Goal: Task Accomplishment & Management: Use online tool/utility

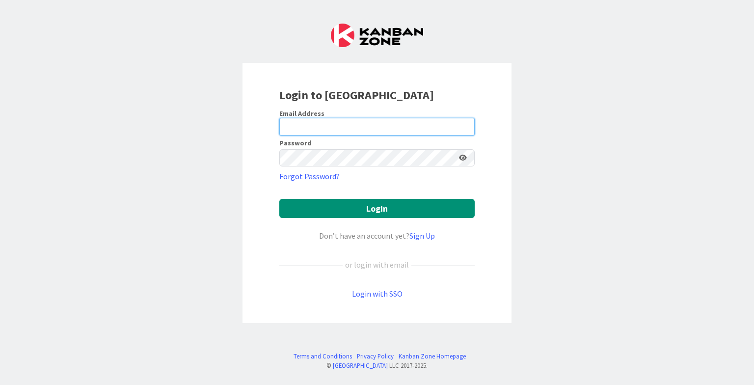
type input "[EMAIL_ADDRESS][DOMAIN_NAME]"
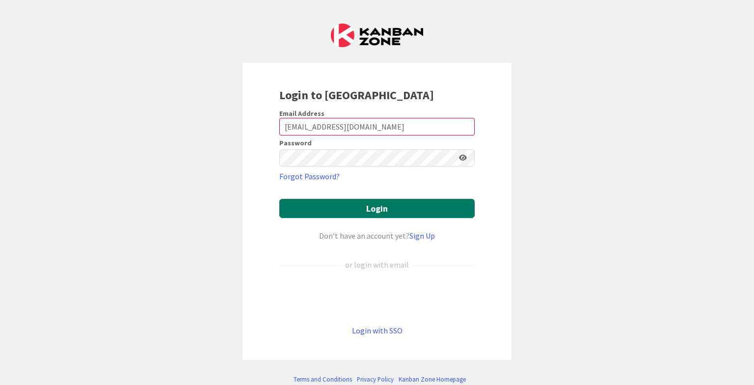
click at [345, 201] on button "Login" at bounding box center [376, 208] width 195 height 19
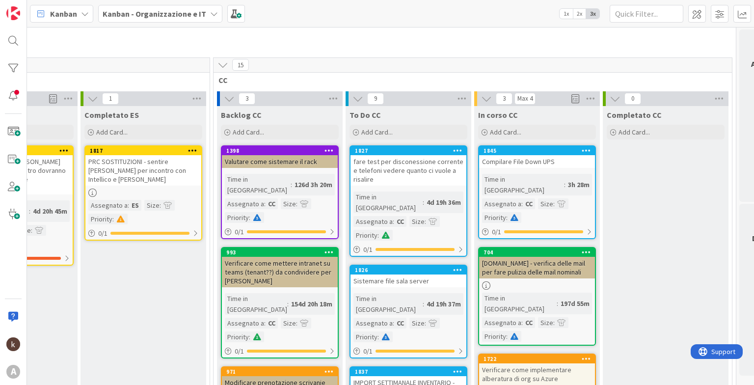
scroll to position [54, 414]
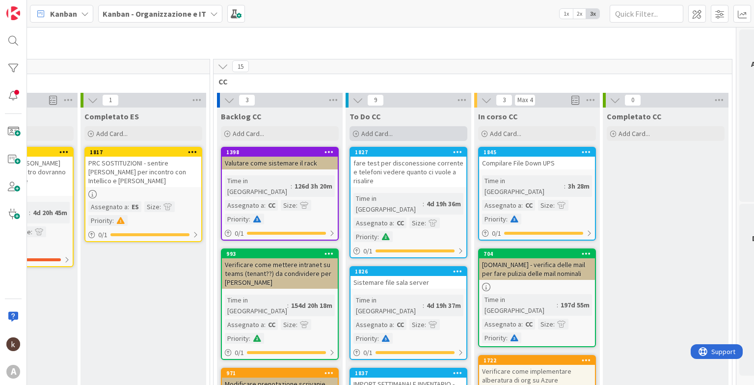
click at [358, 139] on div "Add Card..." at bounding box center [409, 133] width 118 height 15
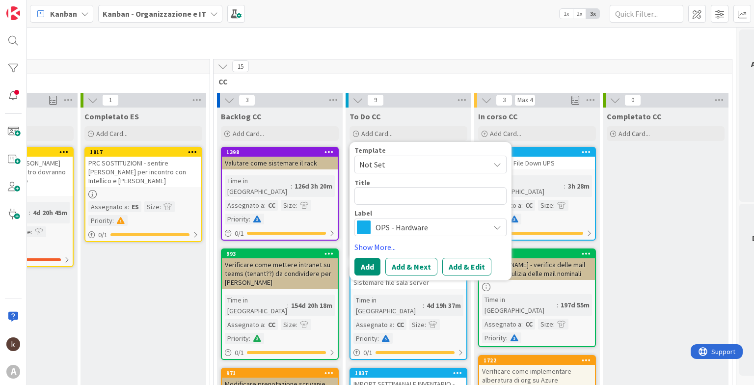
click at [378, 222] on span "OPS - Hardware" at bounding box center [430, 227] width 109 height 14
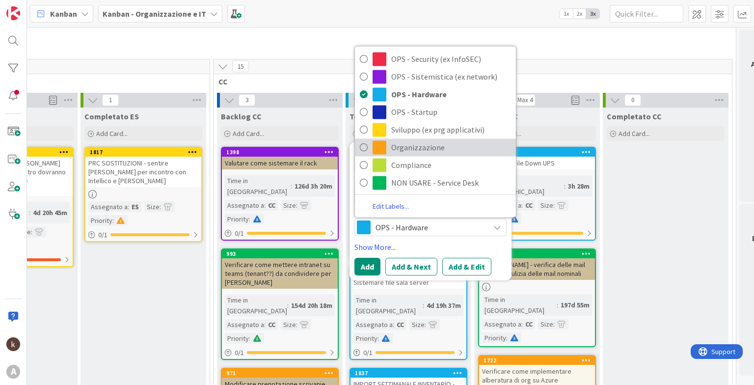
click at [395, 149] on span "Organizzazione" at bounding box center [451, 147] width 120 height 15
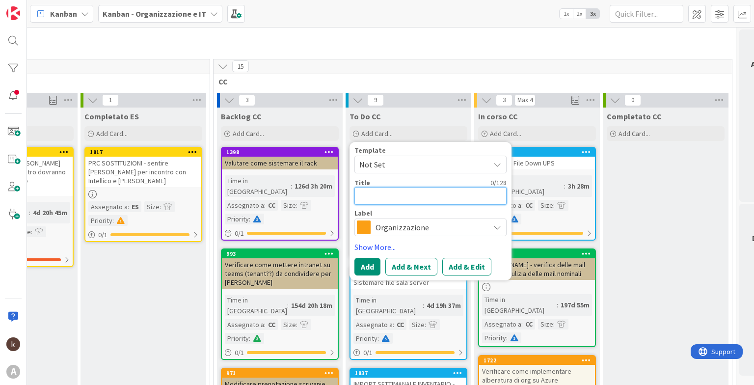
click at [387, 194] on textarea at bounding box center [430, 196] width 152 height 18
type textarea "x"
type textarea "R"
type textarea "x"
type textarea "Ri"
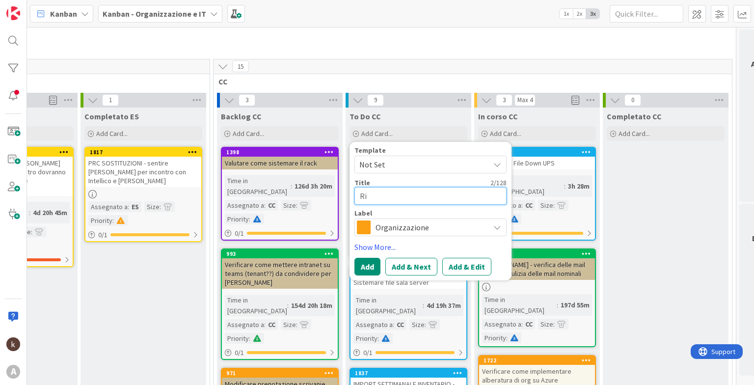
type textarea "x"
type textarea "Rio"
type textarea "x"
type textarea "Rion"
type textarea "x"
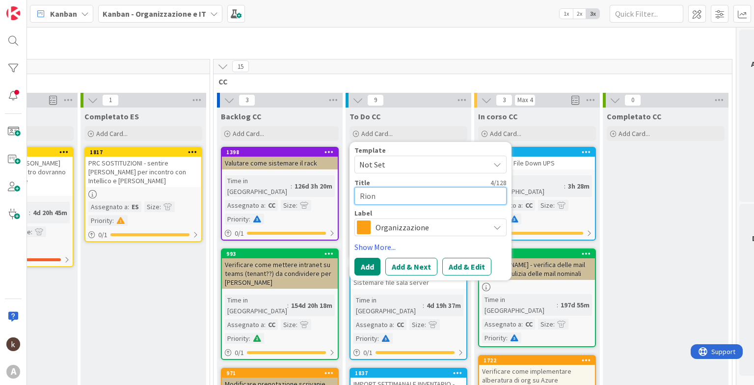
type textarea "Rionu"
type textarea "x"
type textarea "Rionuo"
type textarea "x"
type textarea "Rionuov"
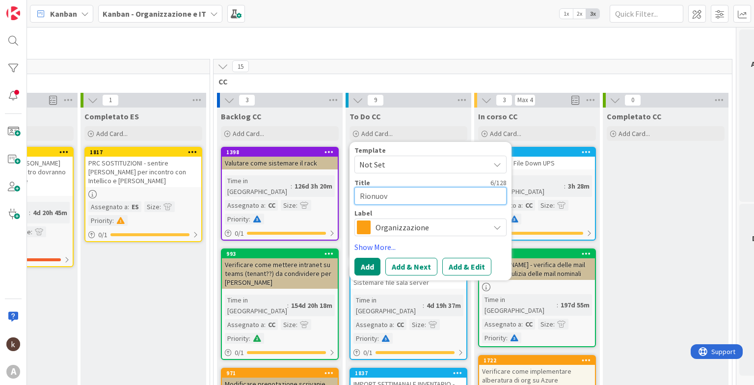
type textarea "x"
type textarea "Rionuove"
type textarea "x"
type textarea "Rionuover"
type textarea "x"
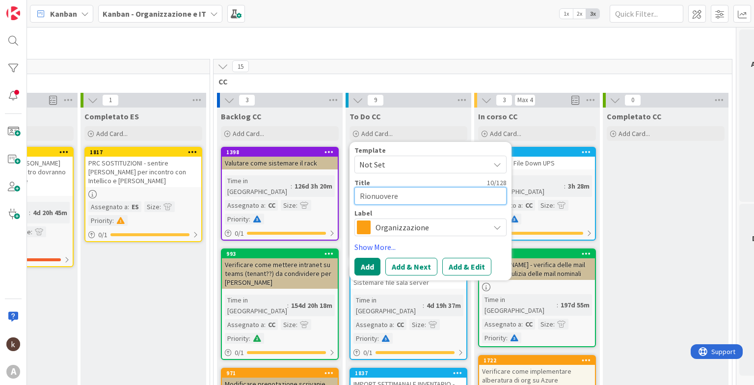
type textarea "Rionuovere"
type textarea "x"
type textarea "Rionuovere m"
type textarea "x"
type textarea "Rionuovere mi"
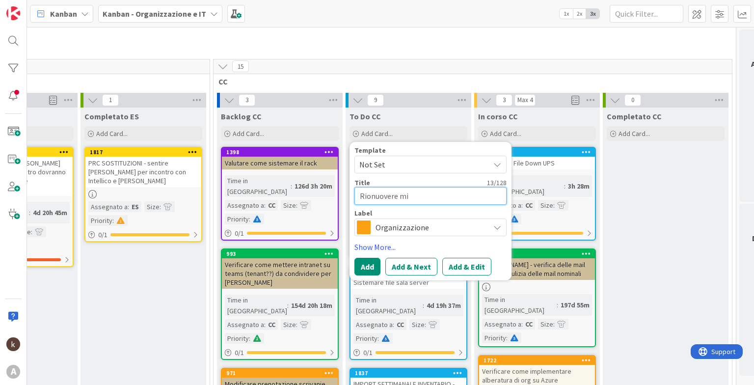
type textarea "x"
type textarea "Rionuovere mio"
type textarea "x"
type textarea "Rionuovere mio"
type textarea "x"
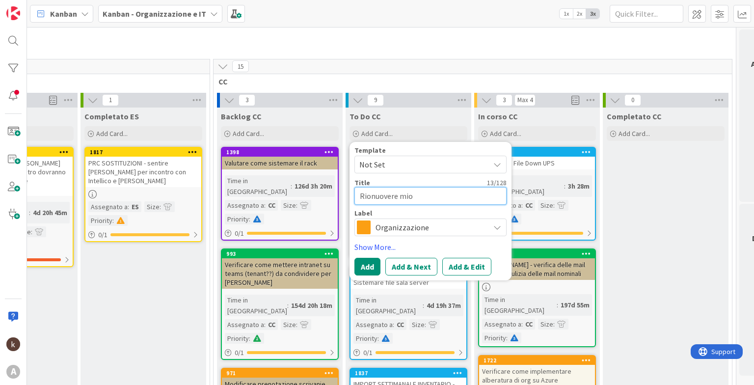
type textarea "Rionuovere mio n"
type textarea "x"
type textarea "Rionuovere mio nu"
type textarea "x"
type textarea "Rionuovere mio num"
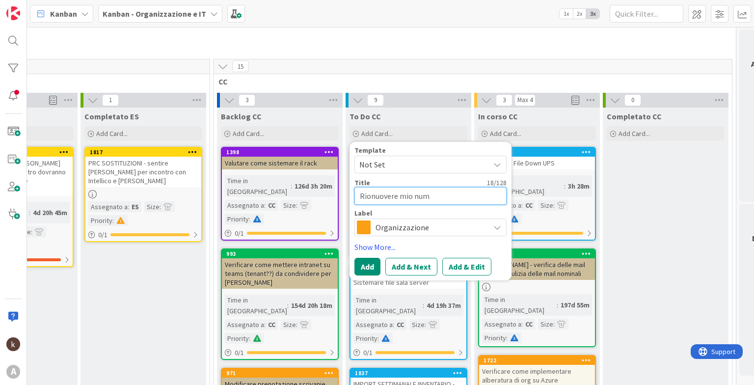
type textarea "x"
type textarea "Rionuovere mio nume"
type textarea "x"
type textarea "Rionuovere mio numer"
type textarea "x"
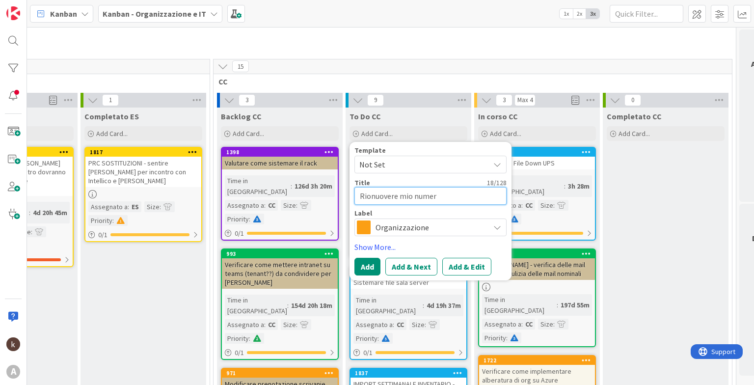
type textarea "Rionuovere mio numero"
type textarea "x"
type textarea "Rionuovere mio numero d"
type textarea "x"
type textarea "Rionuovere mio numero da"
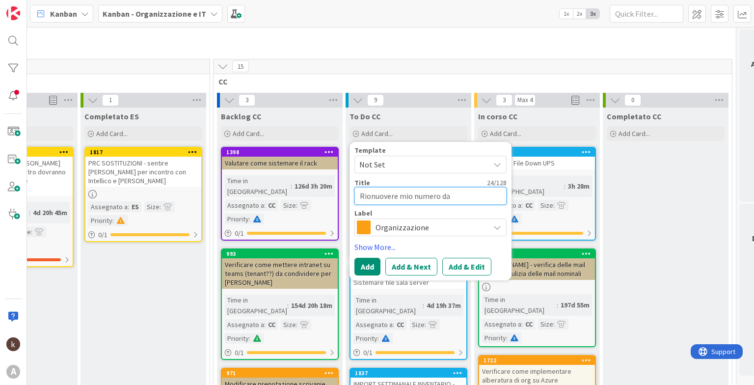
type textarea "x"
type textarea "Rionuovere mio numero da"
type textarea "x"
type textarea "Rionuovere mio numero da pr"
type textarea "x"
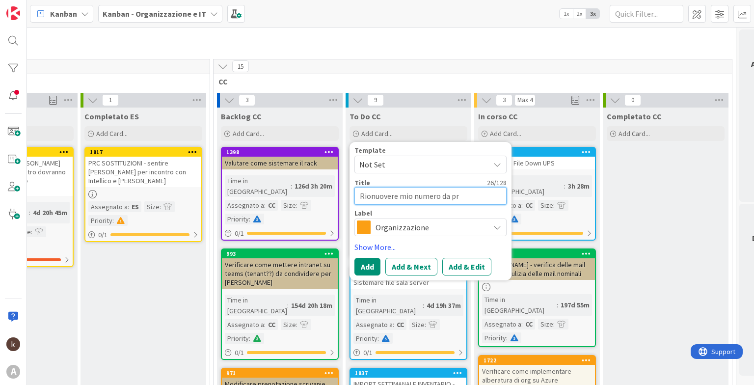
type textarea "Rionuovere mio numero da pro"
type textarea "x"
type textarea "Rionuovere mio numero da prof"
type textarea "x"
type textarea "Rionuovere mio numero da profi"
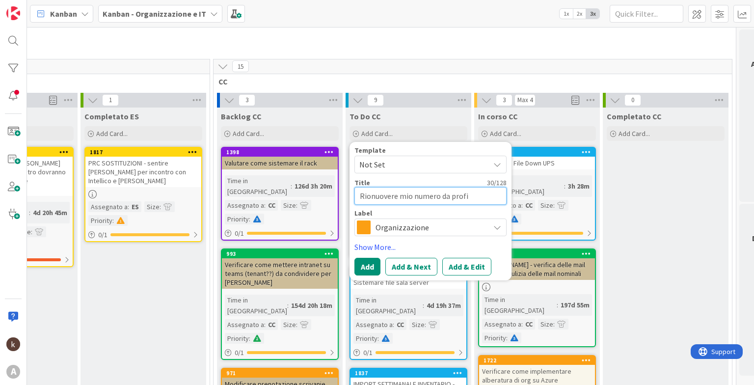
type textarea "x"
type textarea "Rionuovere mio numero da profil"
type textarea "x"
type textarea "Rionuovere mio numero da profili"
type textarea "x"
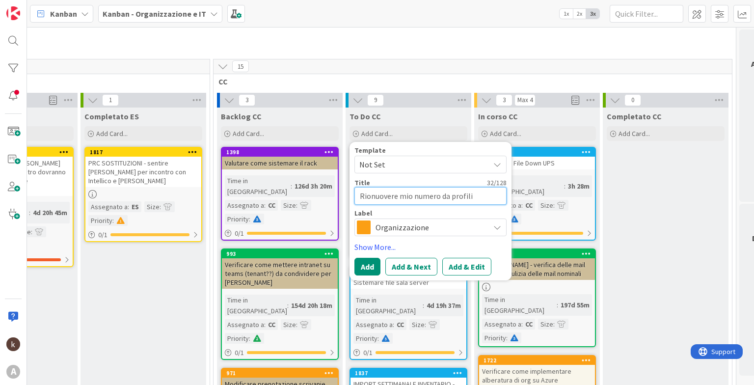
type textarea "Rionuovere mio numero da profili"
type textarea "x"
type textarea "Rionuovere mio numero da profili N"
type textarea "x"
type textarea "Rionuovere mio numero da profili Nu"
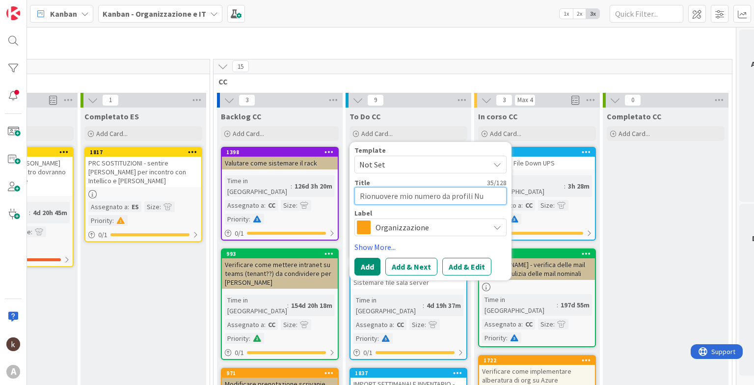
type textarea "x"
type textarea "Rionuovere mio numero da profili Nuo"
type textarea "x"
type textarea "Rionuovere mio numero da profili Nuov"
type textarea "x"
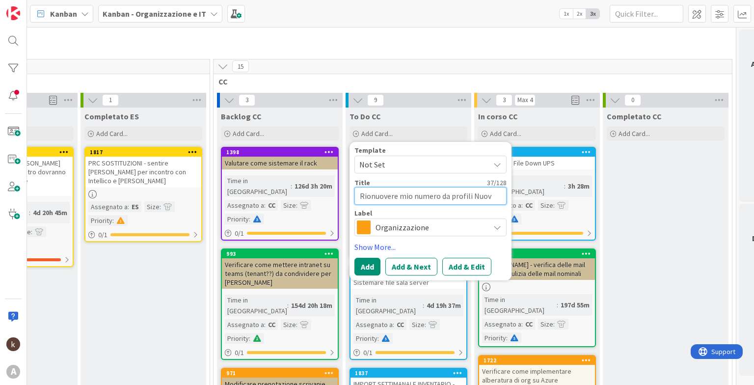
type textarea "Rionuovere mio numero da profili Nuova"
type textarea "x"
type textarea "Rionuovere mio numero da profili Nuova"
type textarea "x"
type textarea "Rionuovere mio numero da profili Nuova E"
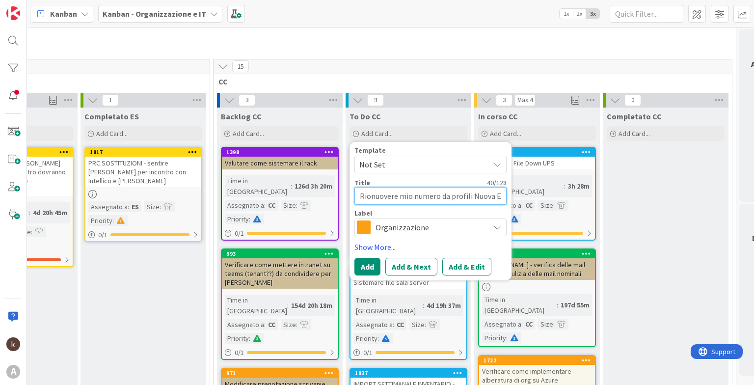
type textarea "x"
type textarea "Rionuovere mio numero da profili Nuova Ed"
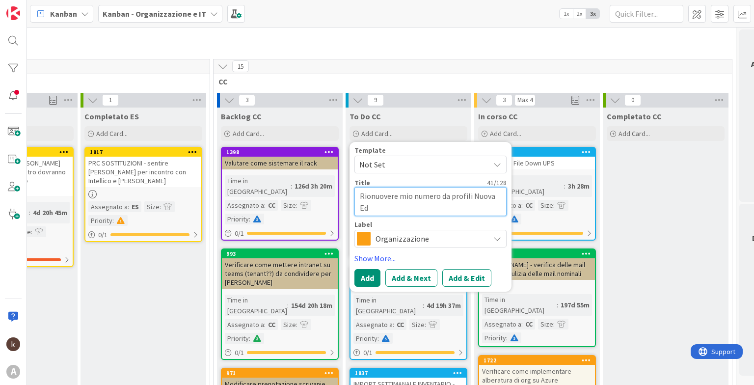
type textarea "x"
type textarea "Rionuovere mio numero da profili Nuova Edu"
click at [438, 196] on textarea "Rionuovere mio numero da profili Nuova Edu" at bounding box center [430, 201] width 152 height 29
type textarea "x"
type textarea "Rionuovere mio numero da profili Nuova Edu"
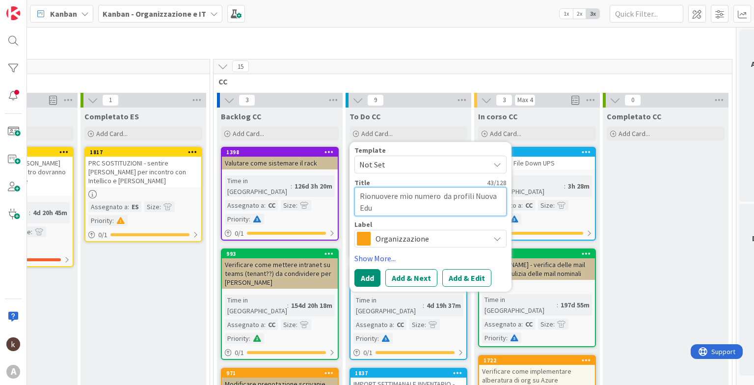
type textarea "x"
type textarea "Rionuovere mio numero M da profili Nuova Edu"
type textarea "x"
type textarea "Rionuovere mio numero [PERSON_NAME] Nuova Edu"
type textarea "x"
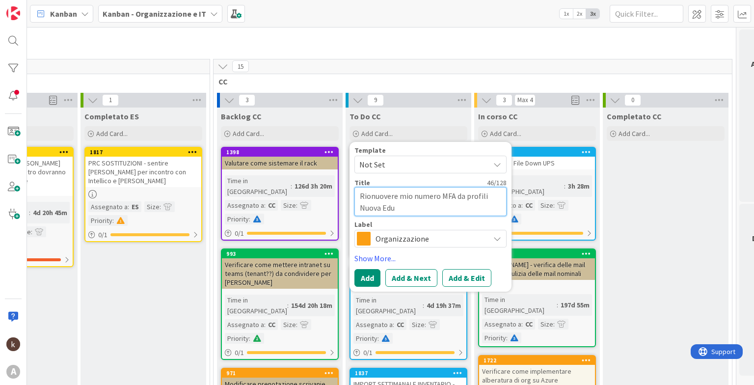
type textarea "Rionuovere mio numero MFA da profili Nuova Edu"
click at [391, 171] on span "Not Set" at bounding box center [430, 165] width 152 height 18
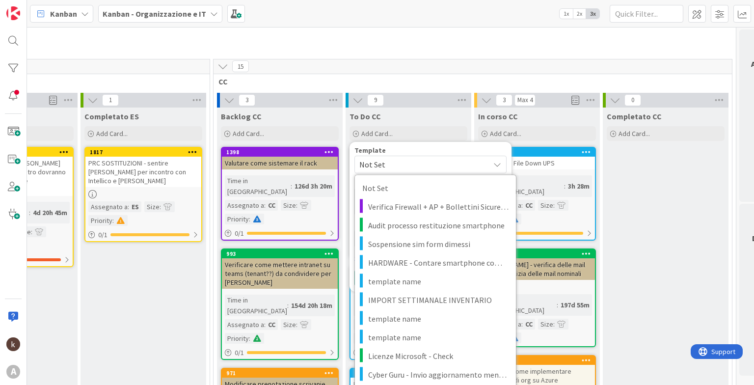
click at [391, 171] on span "Not Set" at bounding box center [430, 165] width 152 height 18
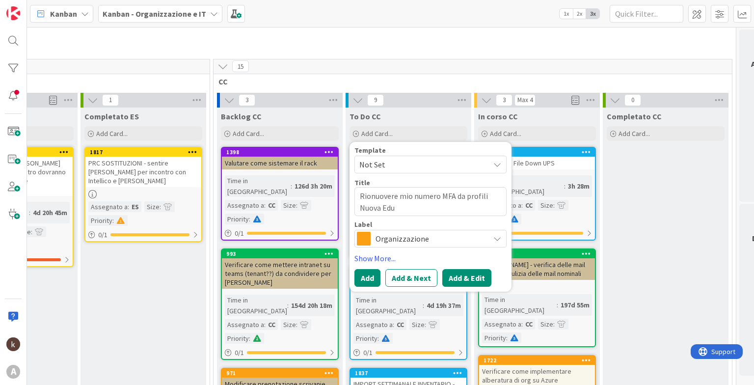
click at [460, 274] on button "Add & Edit" at bounding box center [466, 278] width 49 height 18
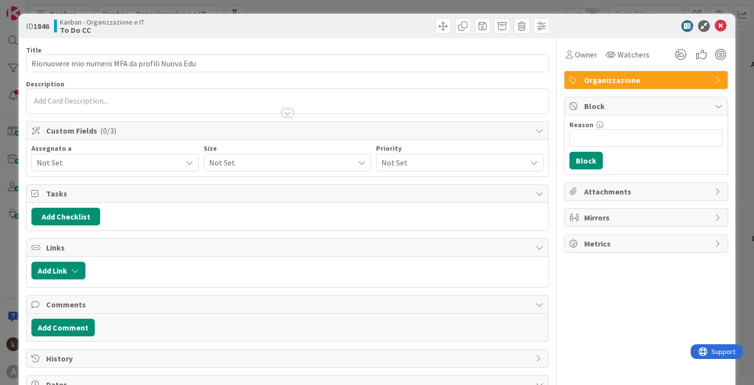
click at [70, 169] on div "Not Set" at bounding box center [114, 163] width 167 height 18
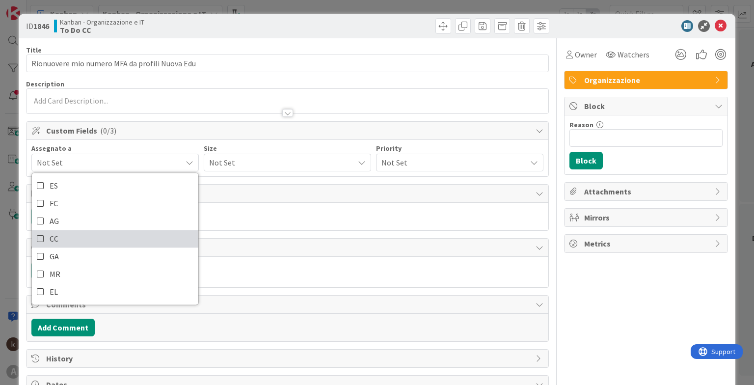
click at [51, 232] on span "CC" at bounding box center [54, 238] width 9 height 15
click at [244, 161] on span "Not Set" at bounding box center [279, 163] width 140 height 14
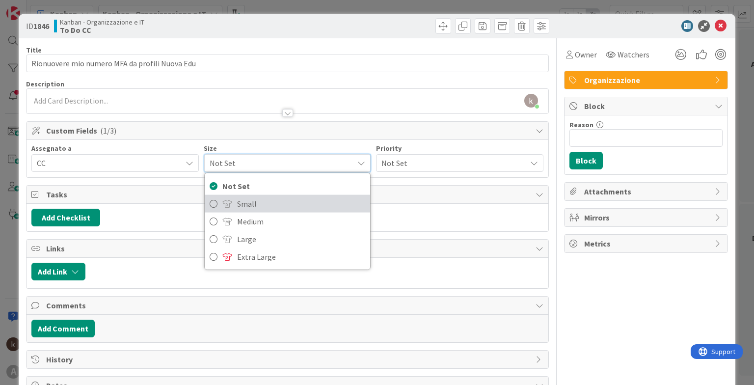
click at [237, 204] on span "Small" at bounding box center [301, 203] width 128 height 15
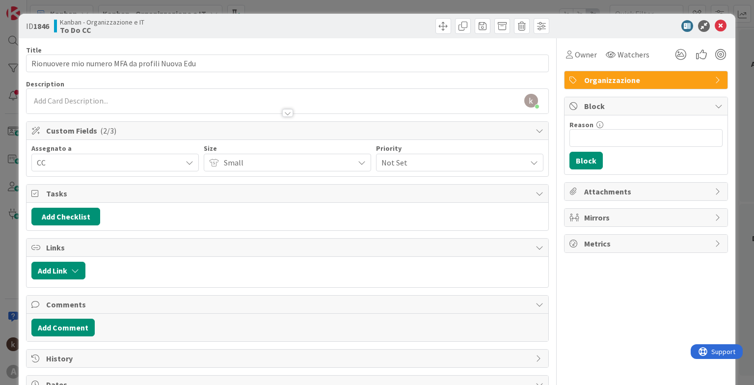
click at [412, 157] on span "Not Set" at bounding box center [451, 163] width 140 height 14
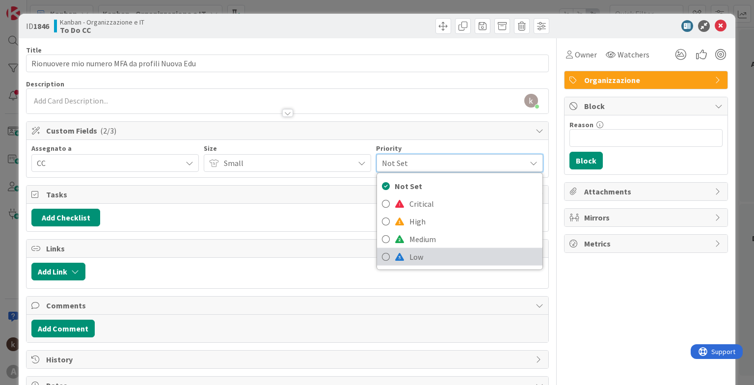
click at [395, 253] on span at bounding box center [400, 257] width 10 height 8
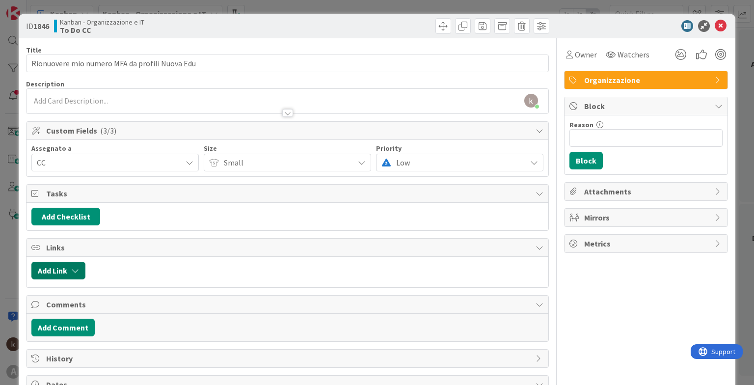
click at [72, 267] on icon "button" at bounding box center [75, 271] width 8 height 8
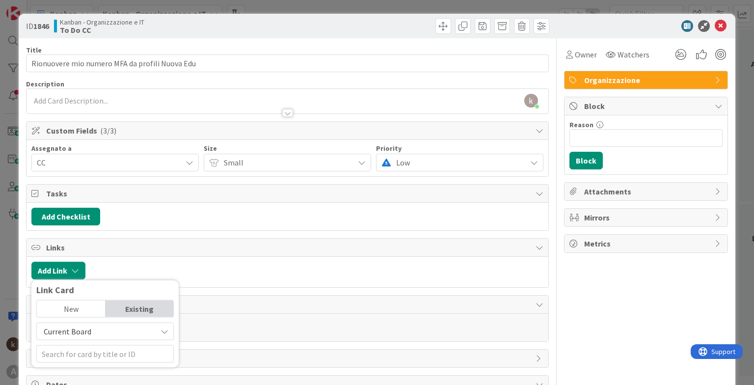
click at [73, 334] on span "Current Board" at bounding box center [68, 331] width 48 height 10
click at [63, 367] on span "All Boards" at bounding box center [110, 372] width 136 height 15
click at [75, 345] on input "text" at bounding box center [104, 354] width 137 height 18
type input "a"
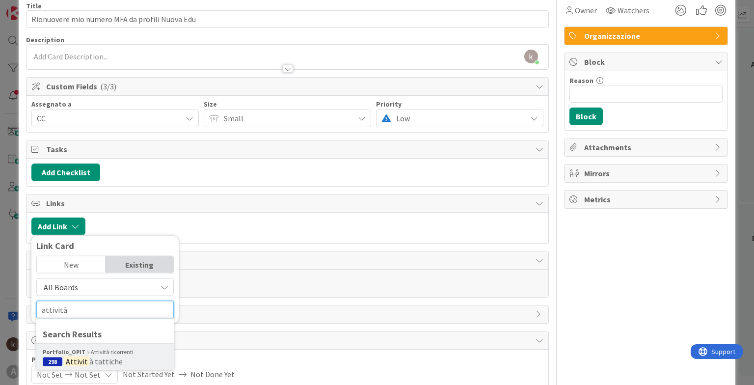
type input "attività"
click at [67, 353] on b "Portfolio_OPIT" at bounding box center [64, 352] width 43 height 9
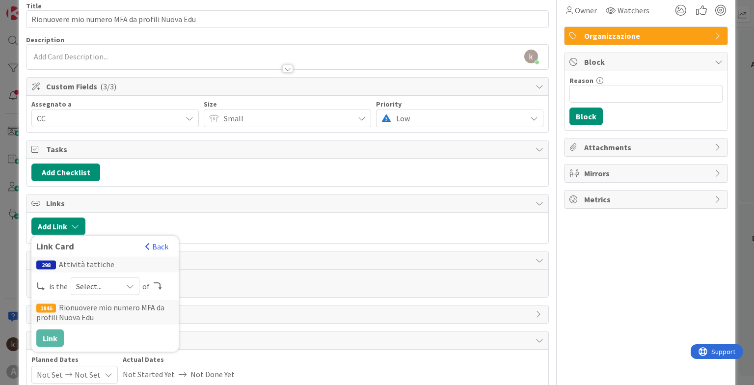
click at [96, 285] on span "Select..." at bounding box center [96, 286] width 41 height 14
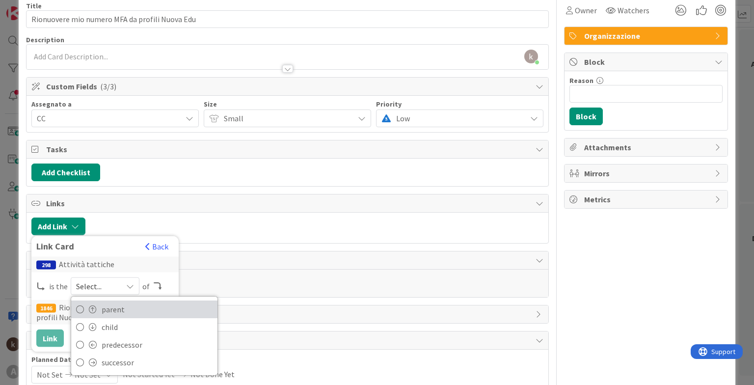
click at [94, 305] on span at bounding box center [93, 309] width 8 height 8
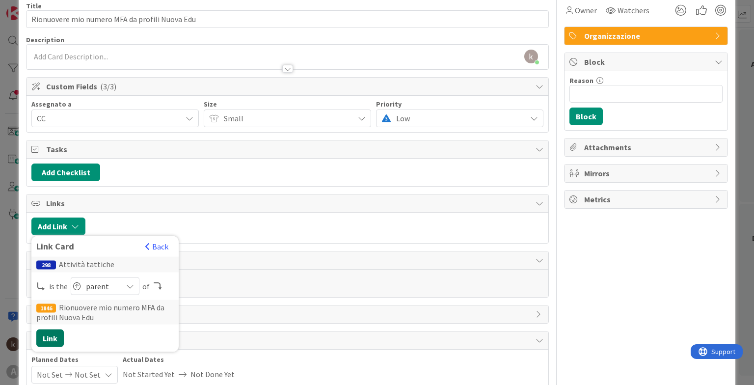
click at [52, 334] on button "Link" at bounding box center [49, 338] width 27 height 18
